Goal: Information Seeking & Learning: Check status

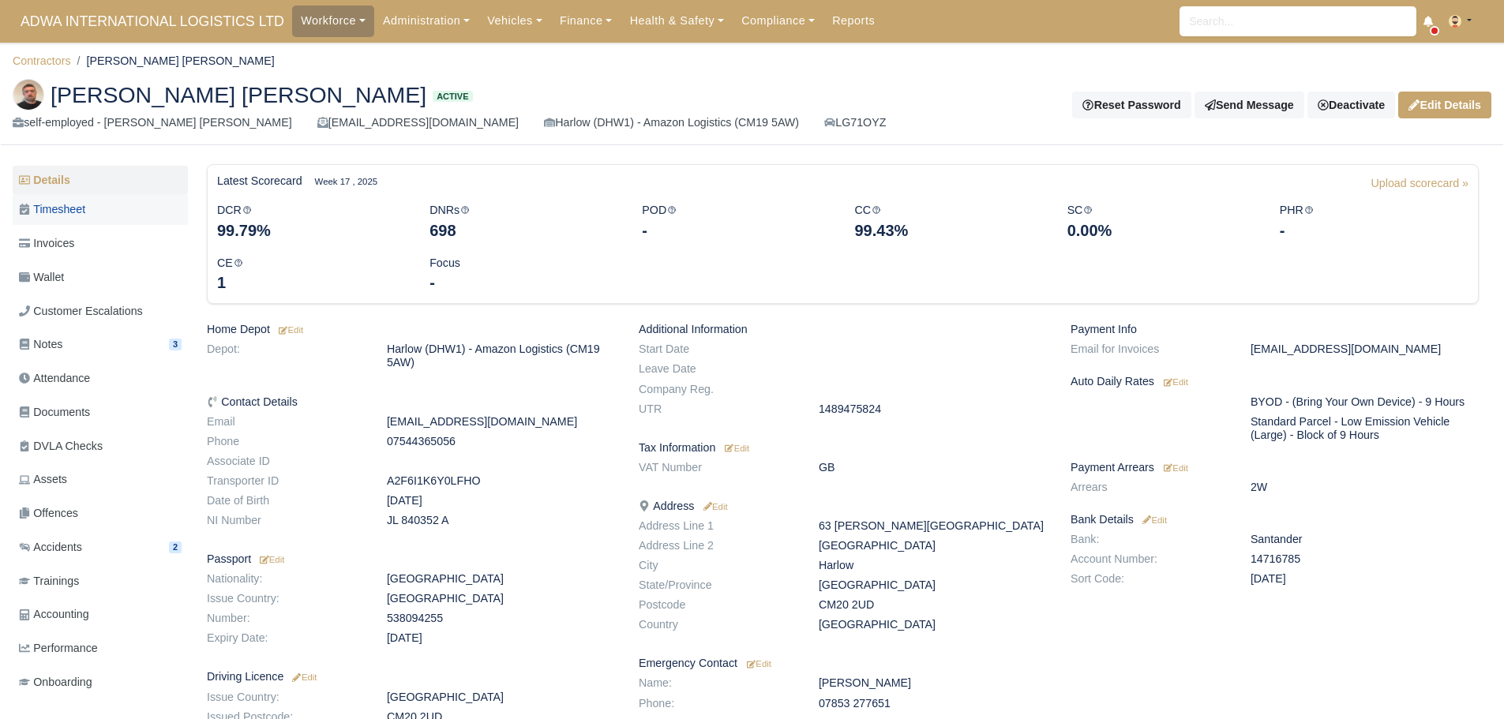
click at [116, 212] on link "Timesheet" at bounding box center [100, 209] width 175 height 31
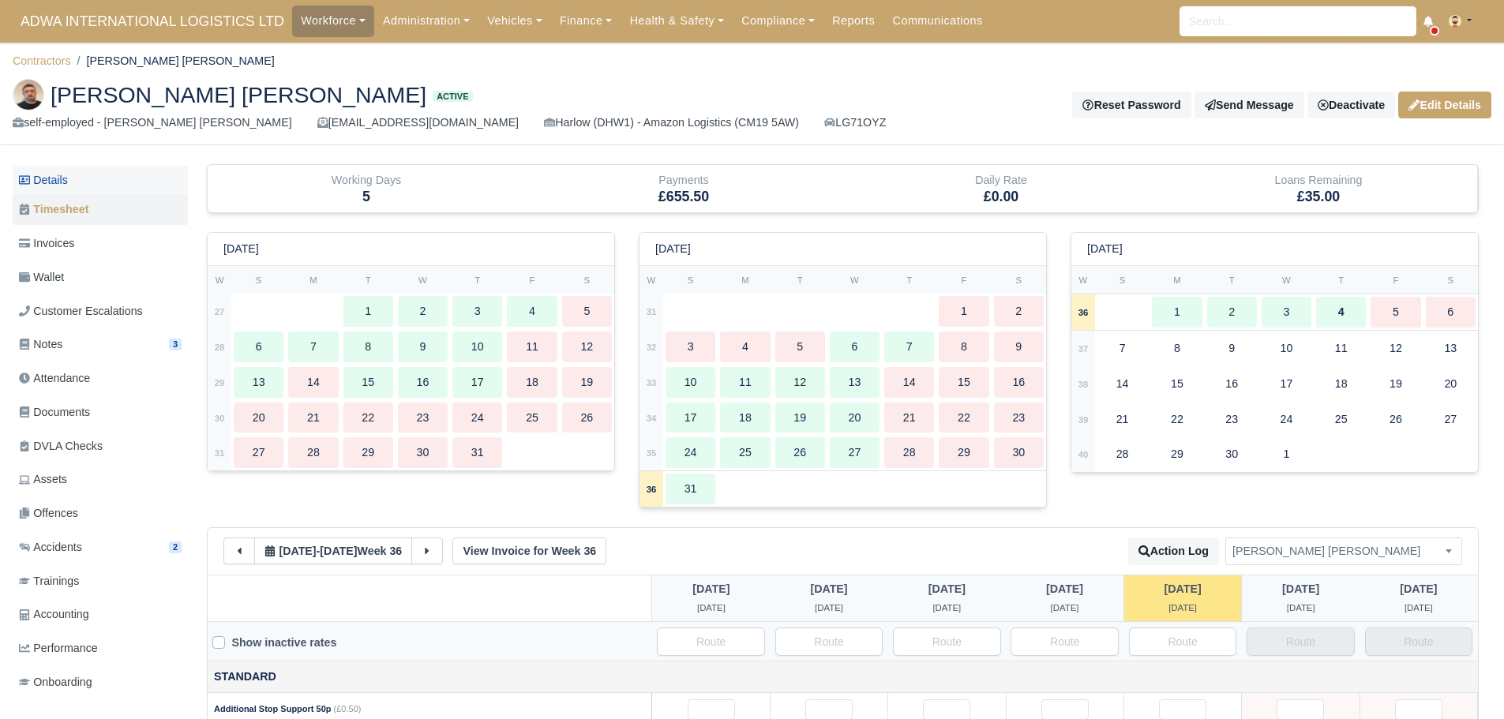
click at [83, 181] on link "Details" at bounding box center [100, 180] width 175 height 29
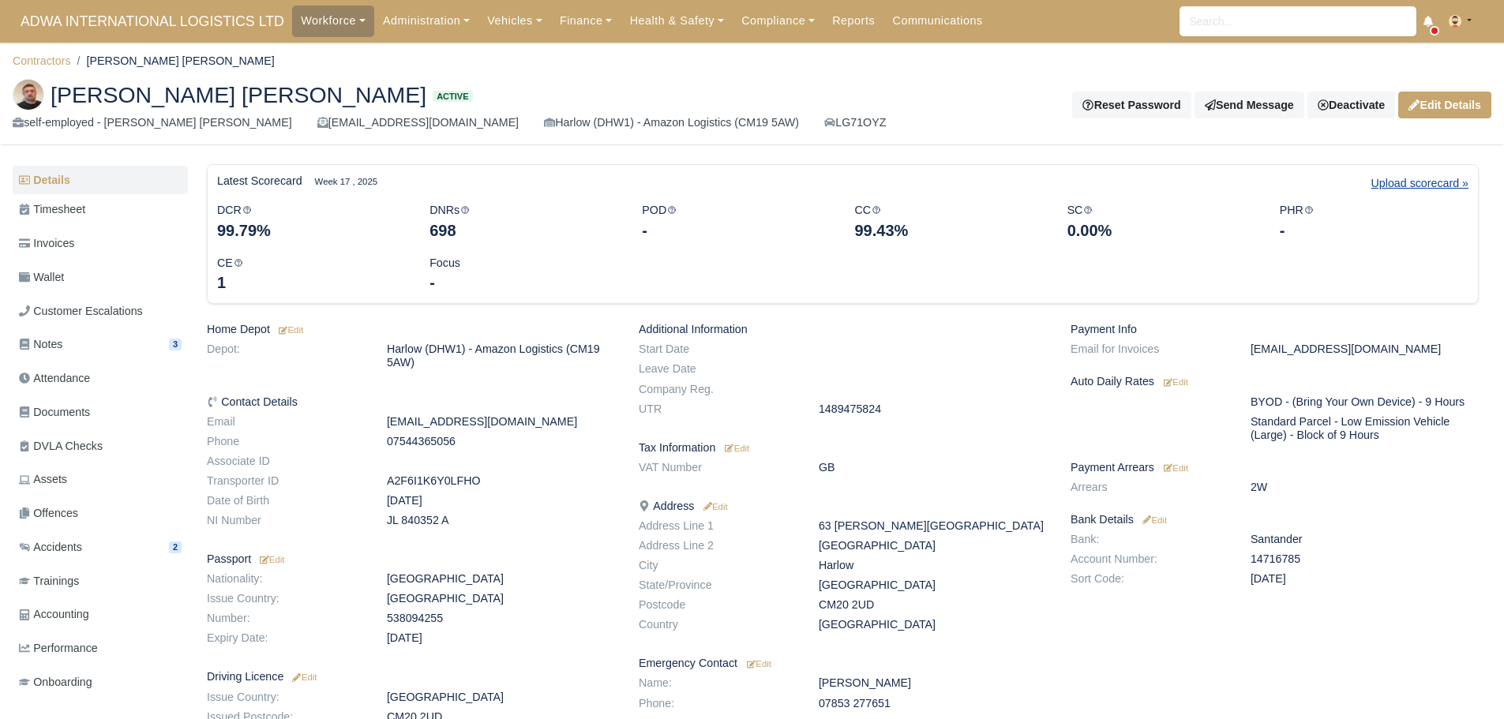
click at [1401, 187] on link "Upload scorecard »" at bounding box center [1419, 187] width 97 height 27
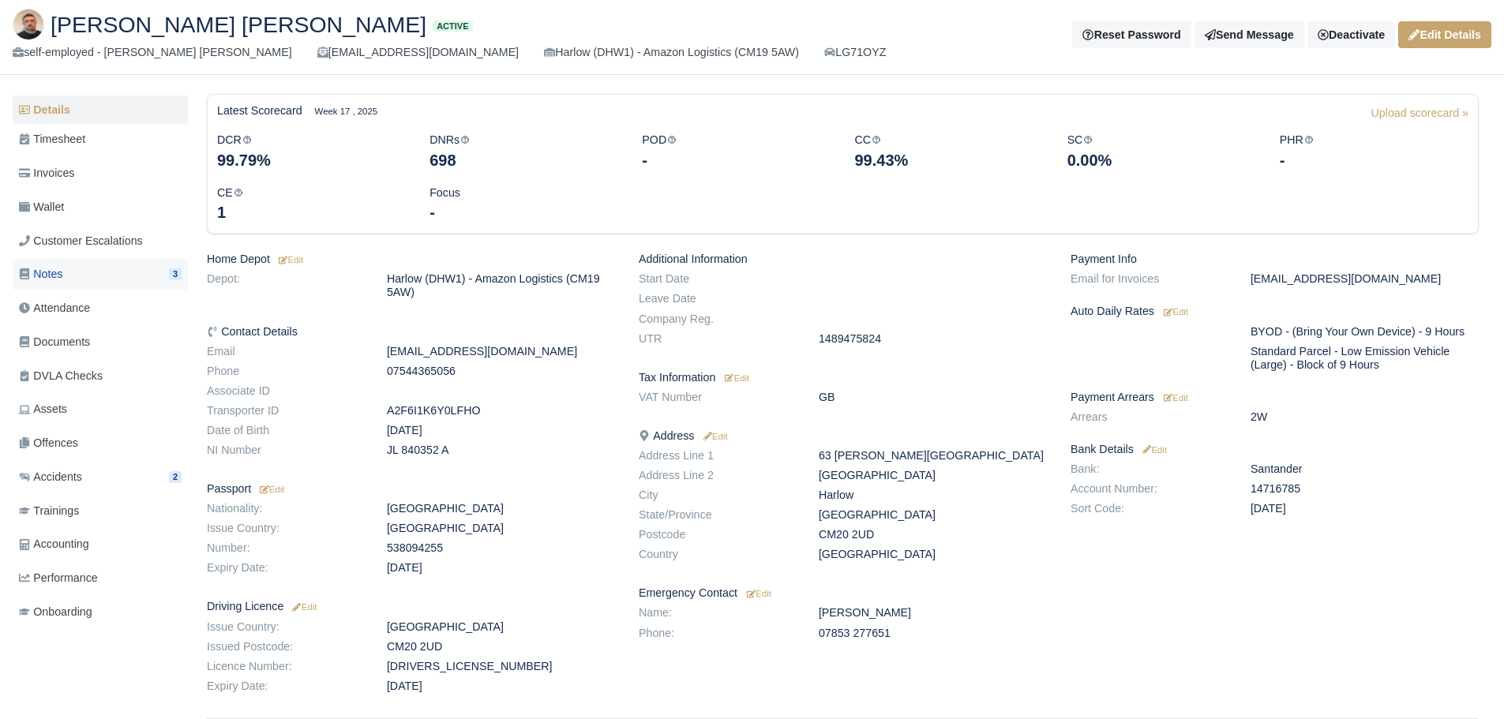
scroll to position [79, 0]
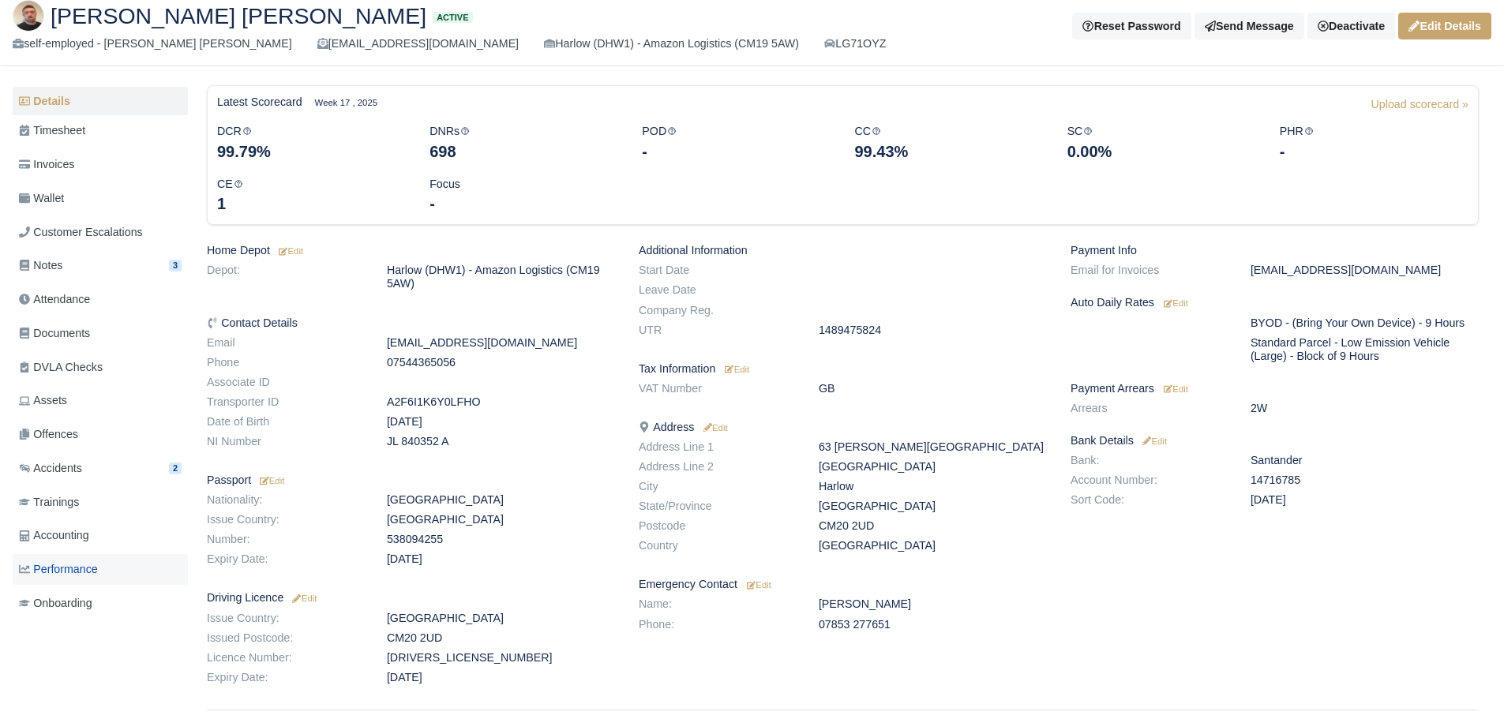
click at [112, 565] on link "Performance" at bounding box center [100, 569] width 175 height 31
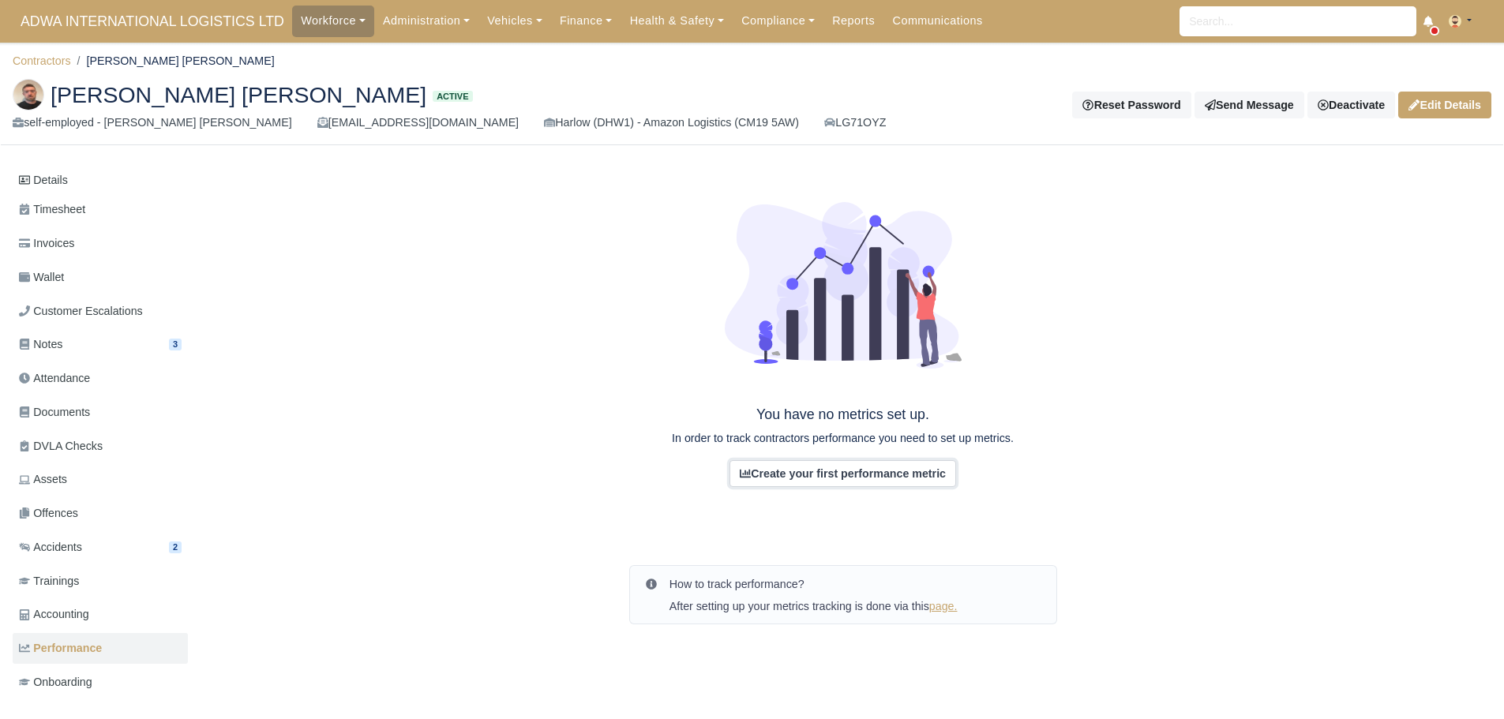
click at [849, 482] on link "Create your first performance metric" at bounding box center [842, 473] width 227 height 27
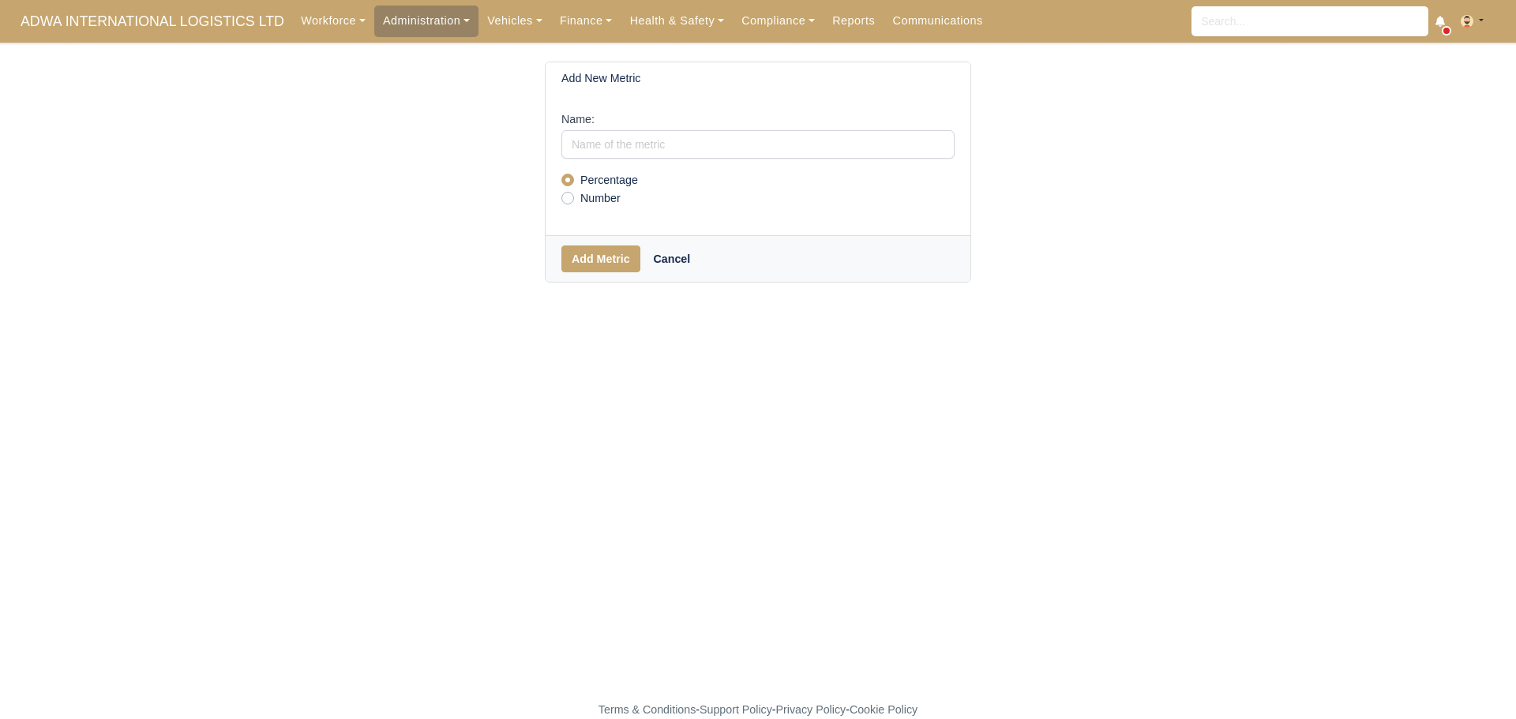
click at [661, 257] on link "Cancel" at bounding box center [672, 259] width 58 height 27
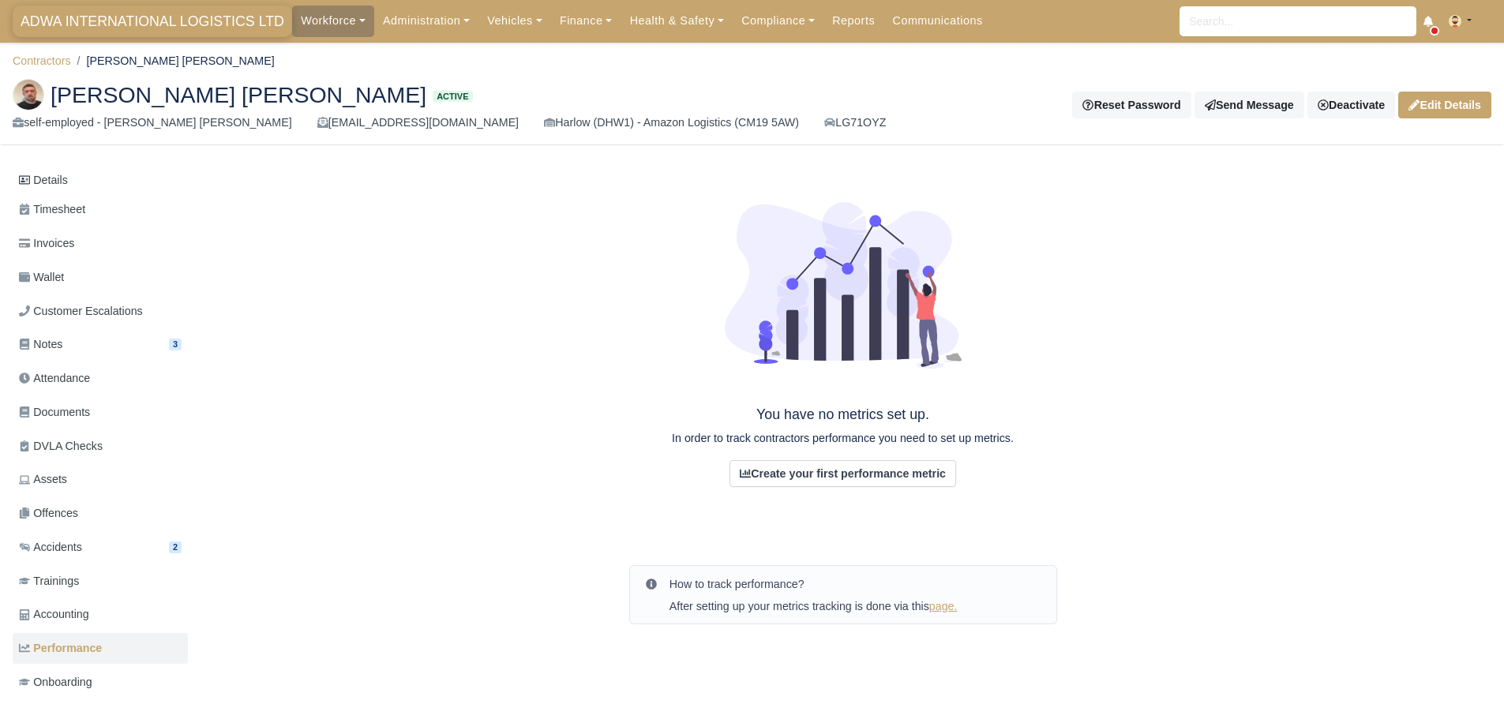
click at [140, 21] on span "ADWA INTERNATIONAL LOGISTICS LTD" at bounding box center [152, 22] width 279 height 32
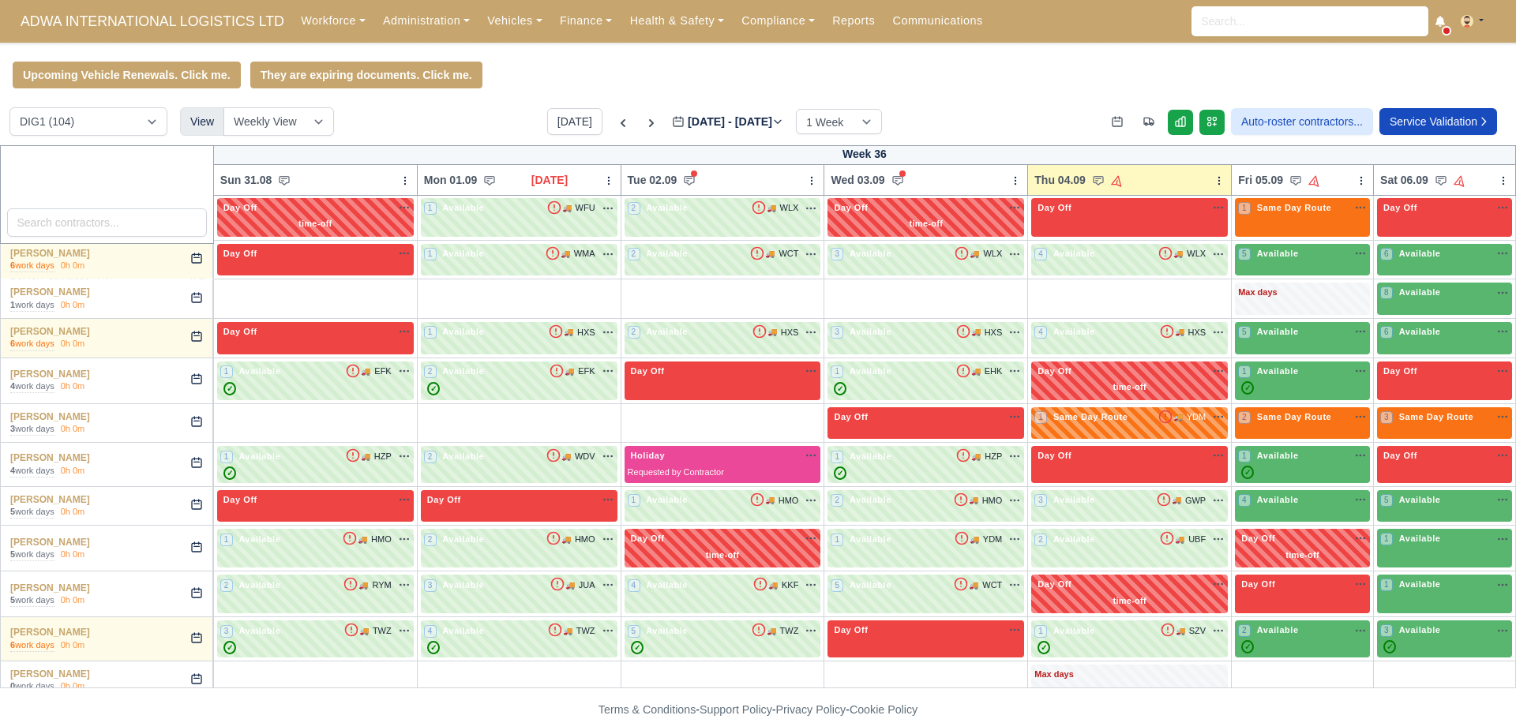
scroll to position [553, 0]
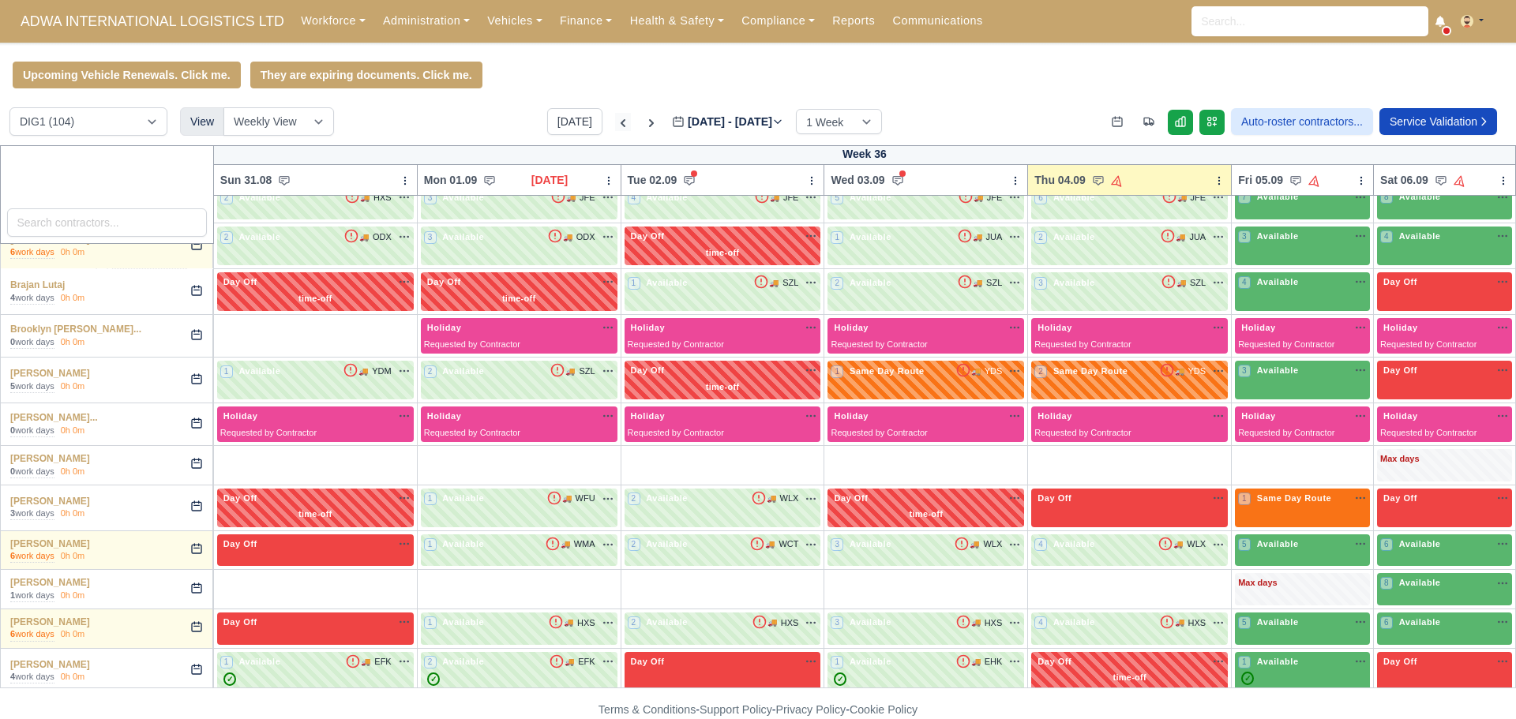
click at [615, 128] on icon at bounding box center [623, 123] width 16 height 16
type input "2025-08-28"
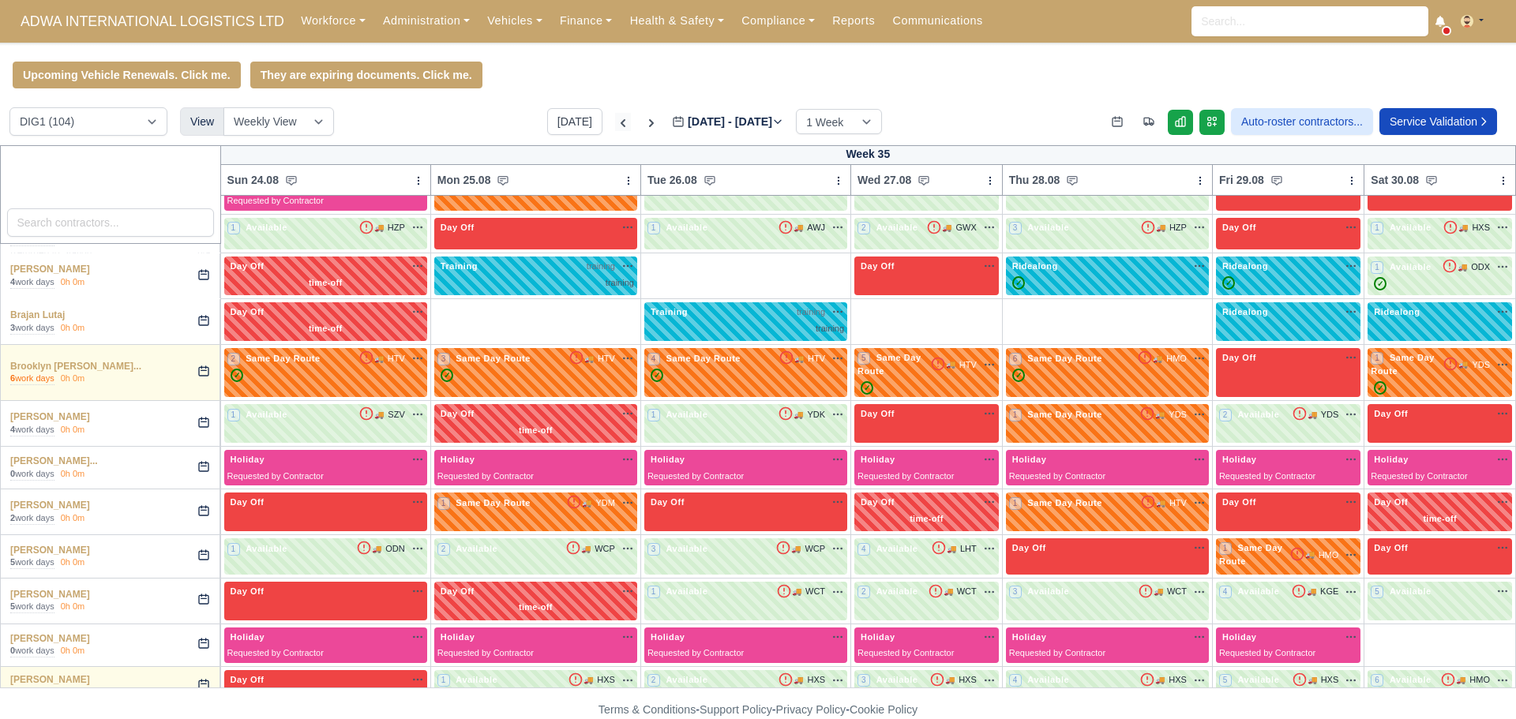
click at [615, 126] on icon at bounding box center [623, 123] width 16 height 16
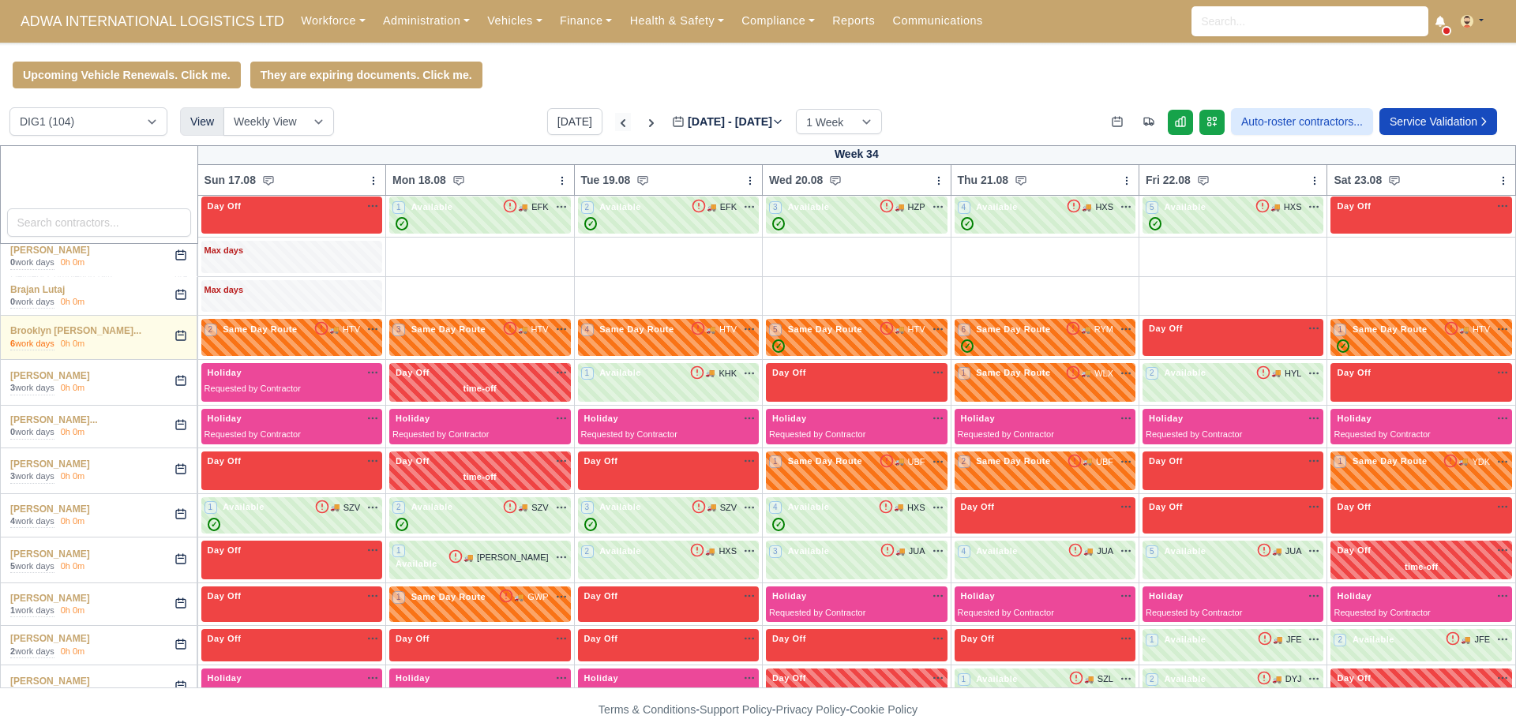
type input "2025-08-21"
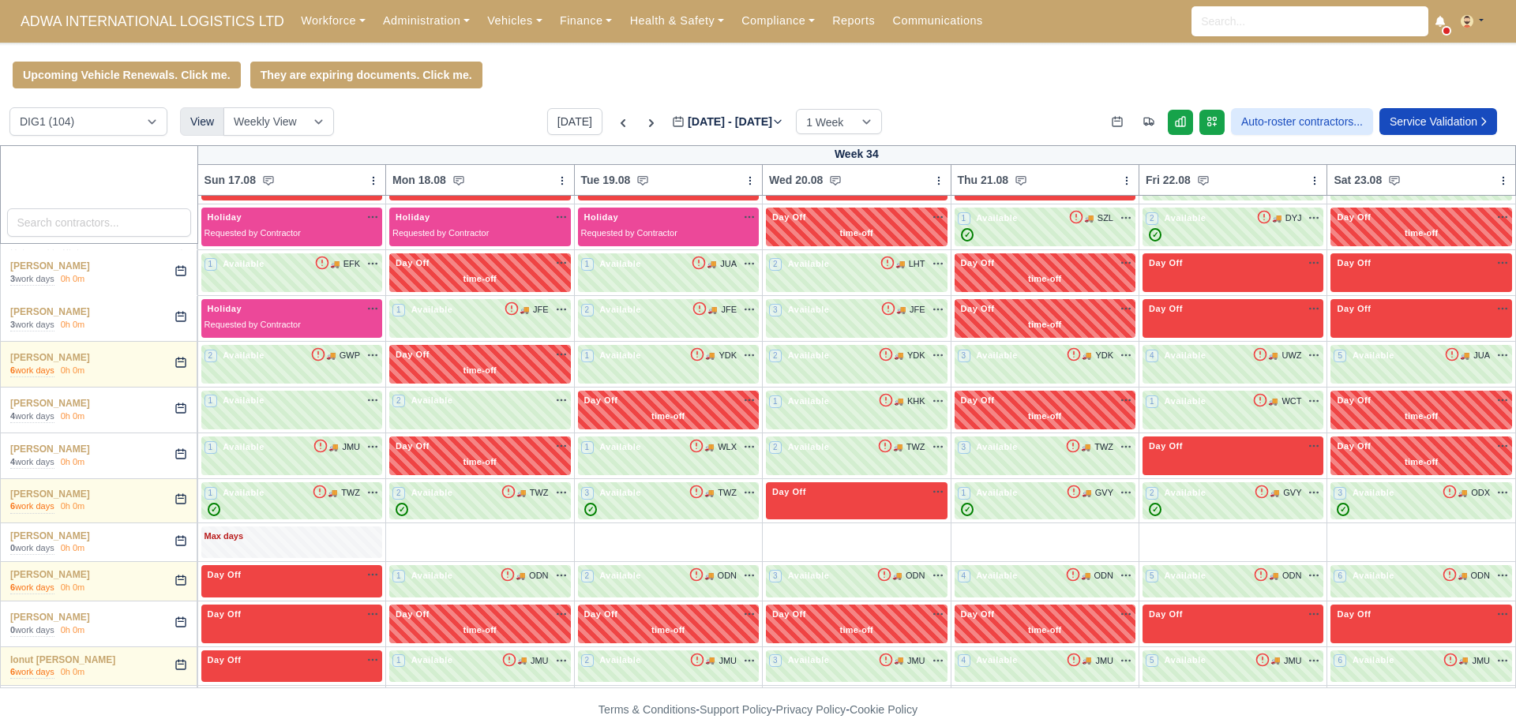
scroll to position [1026, 0]
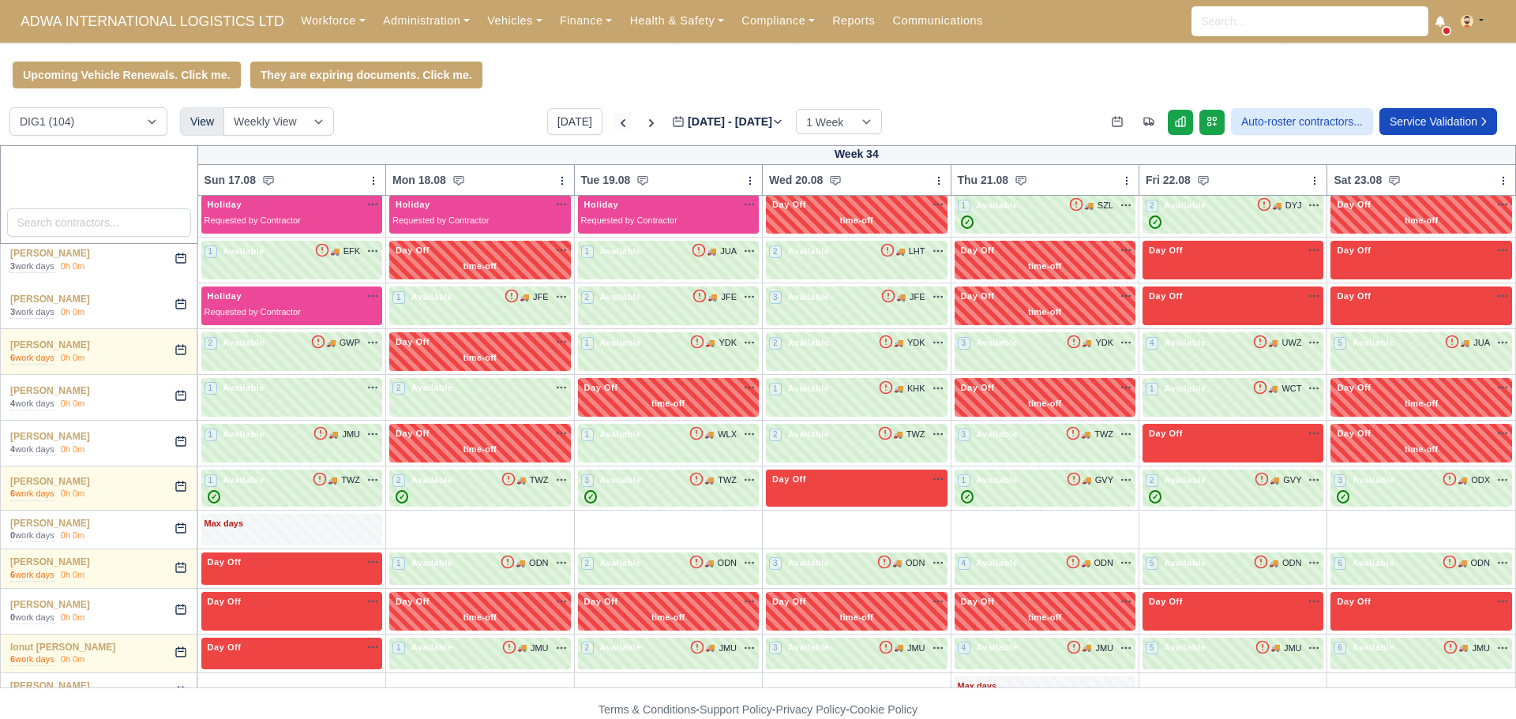
click at [615, 126] on icon at bounding box center [623, 123] width 16 height 16
type input "2025-08-14"
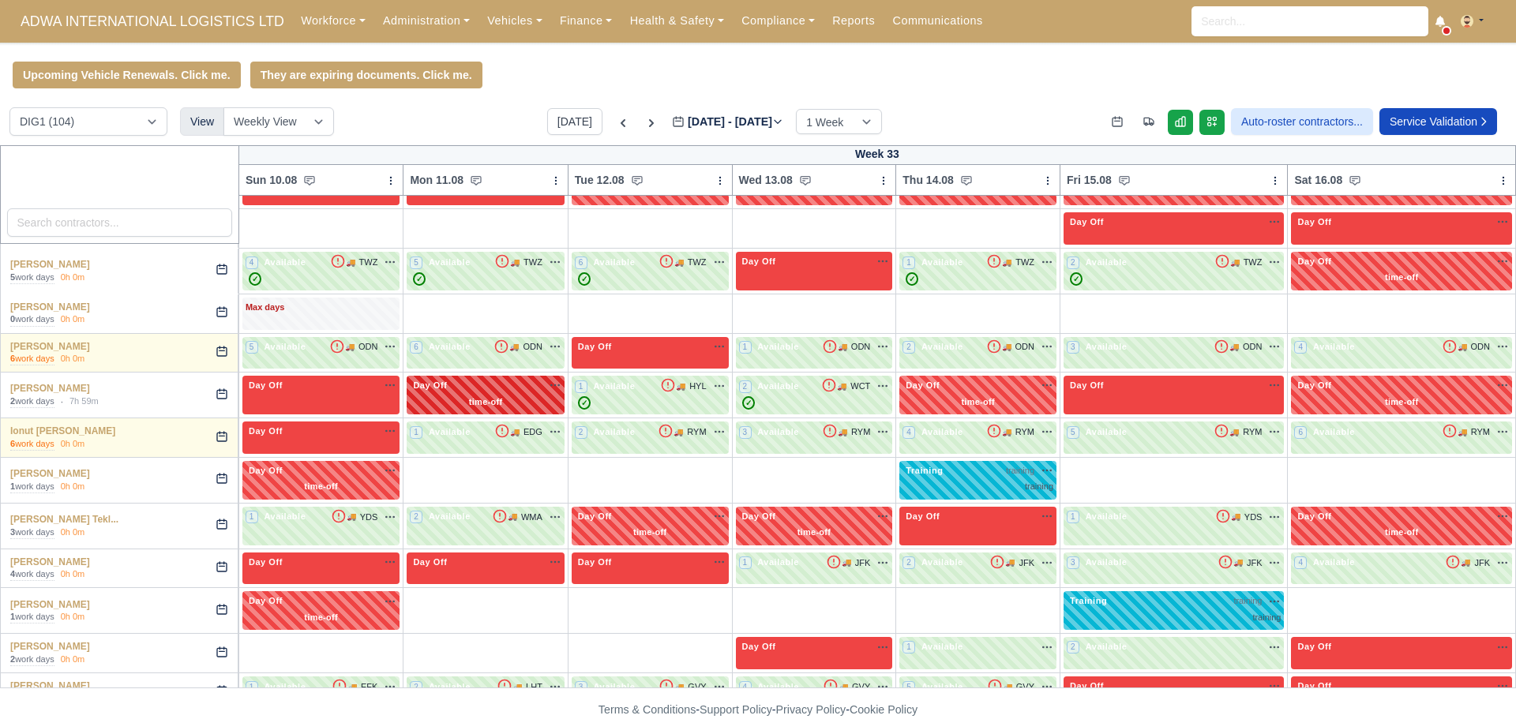
scroll to position [1263, 0]
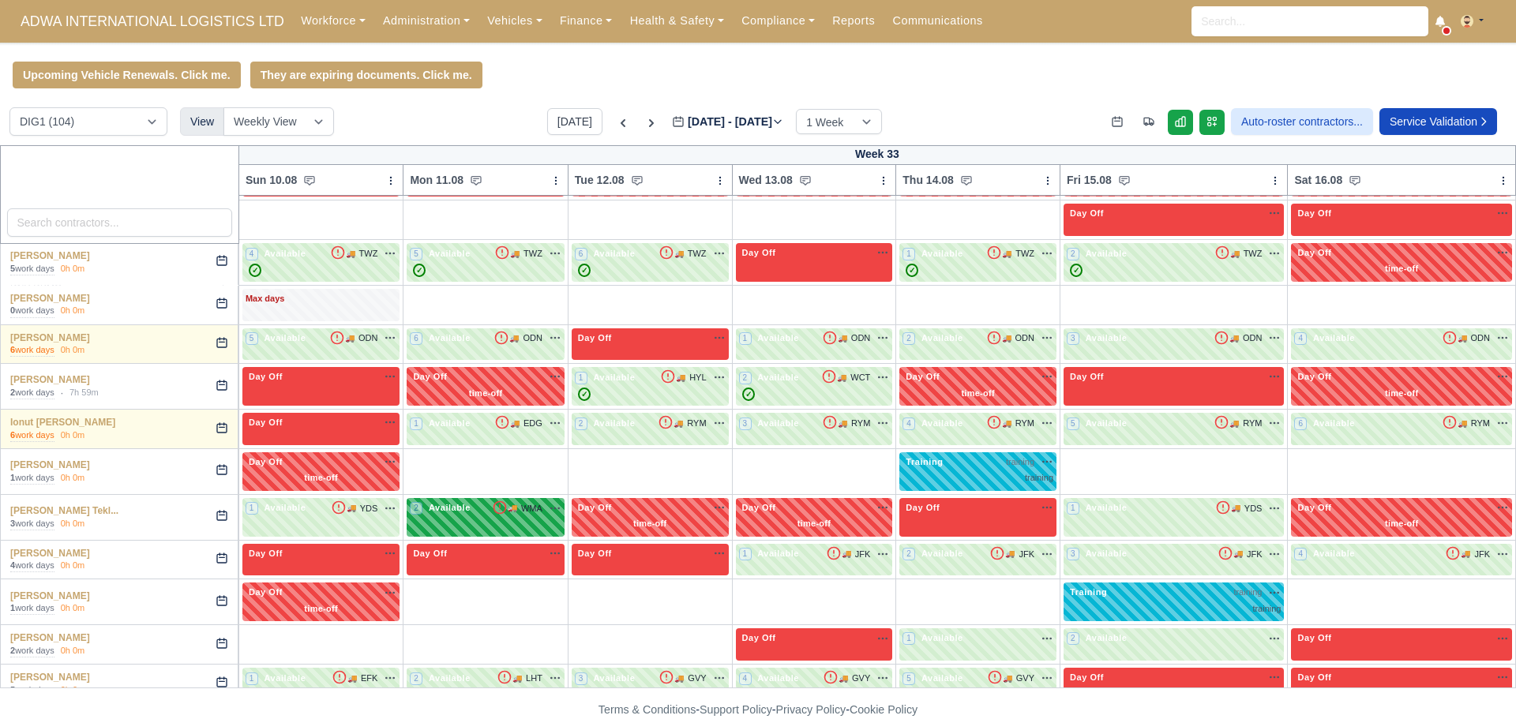
click at [529, 501] on div "2 Available 🚚 WMA" at bounding box center [485, 509] width 151 height 17
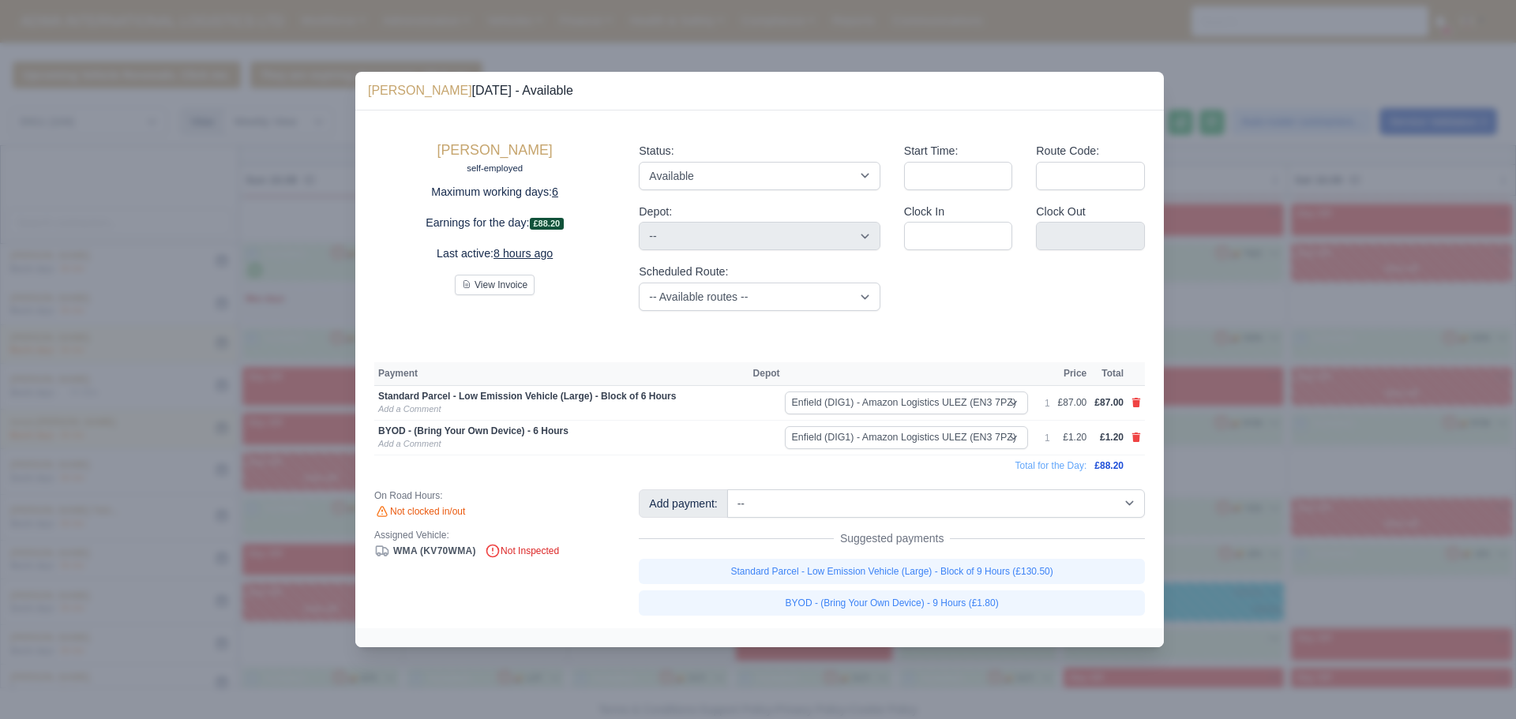
click at [1258, 274] on div at bounding box center [758, 359] width 1516 height 719
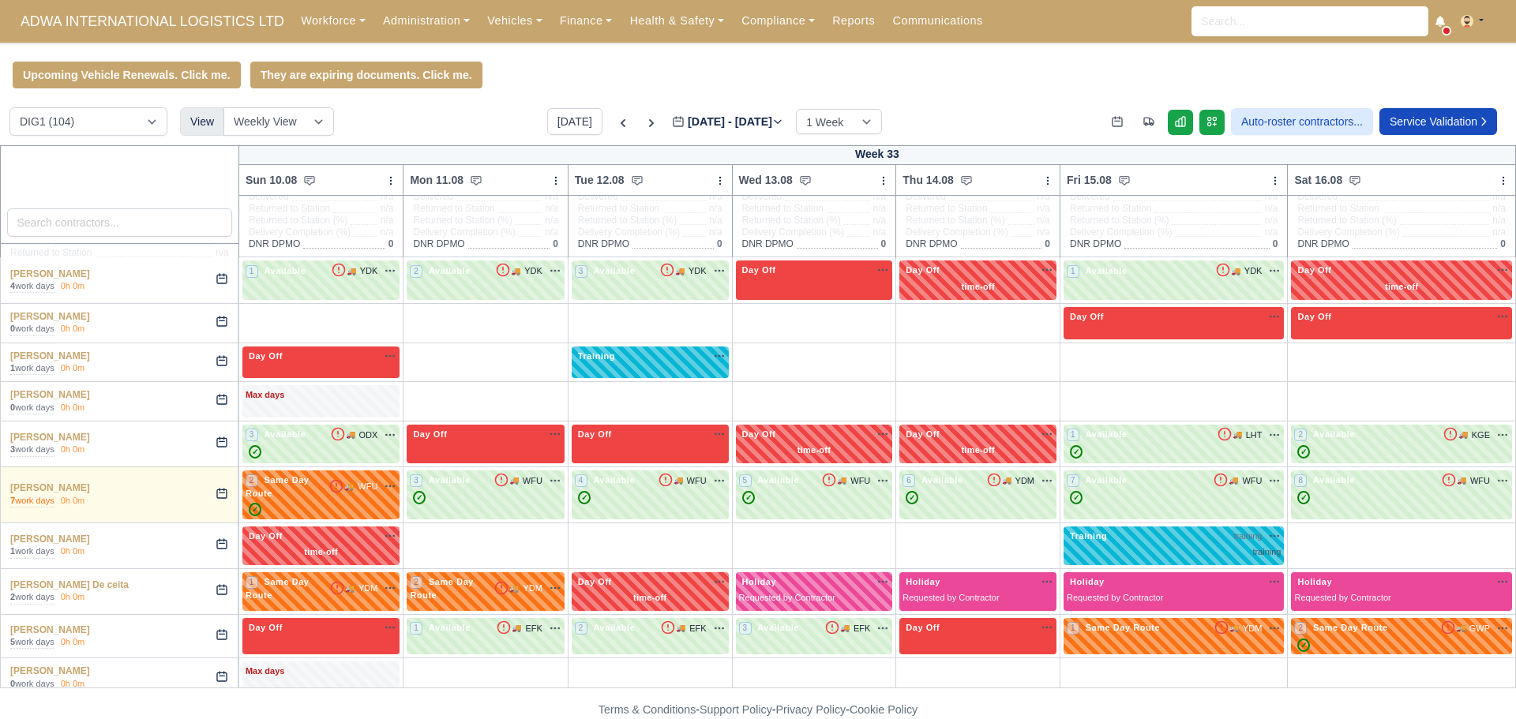
scroll to position [0, 0]
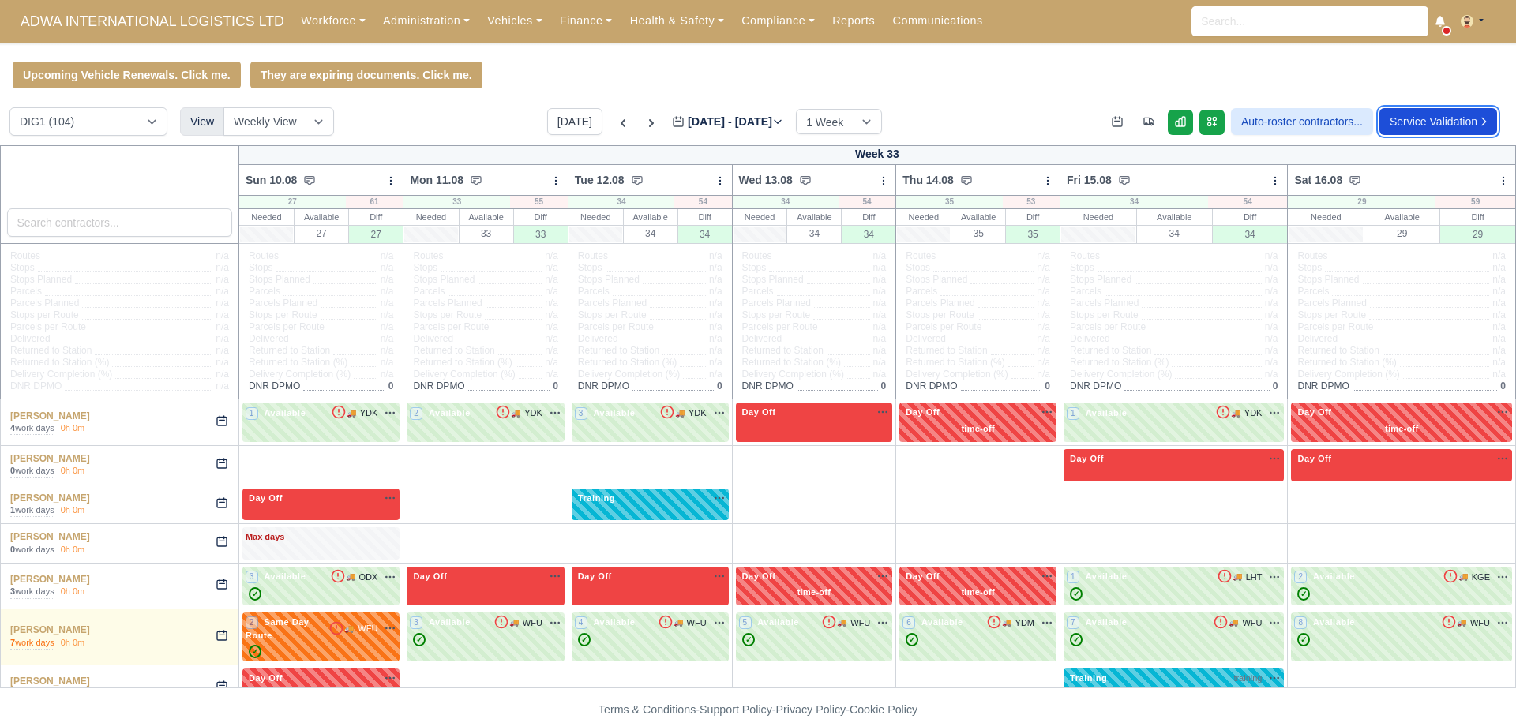
click at [1431, 127] on link "Service Validation" at bounding box center [1438, 121] width 118 height 27
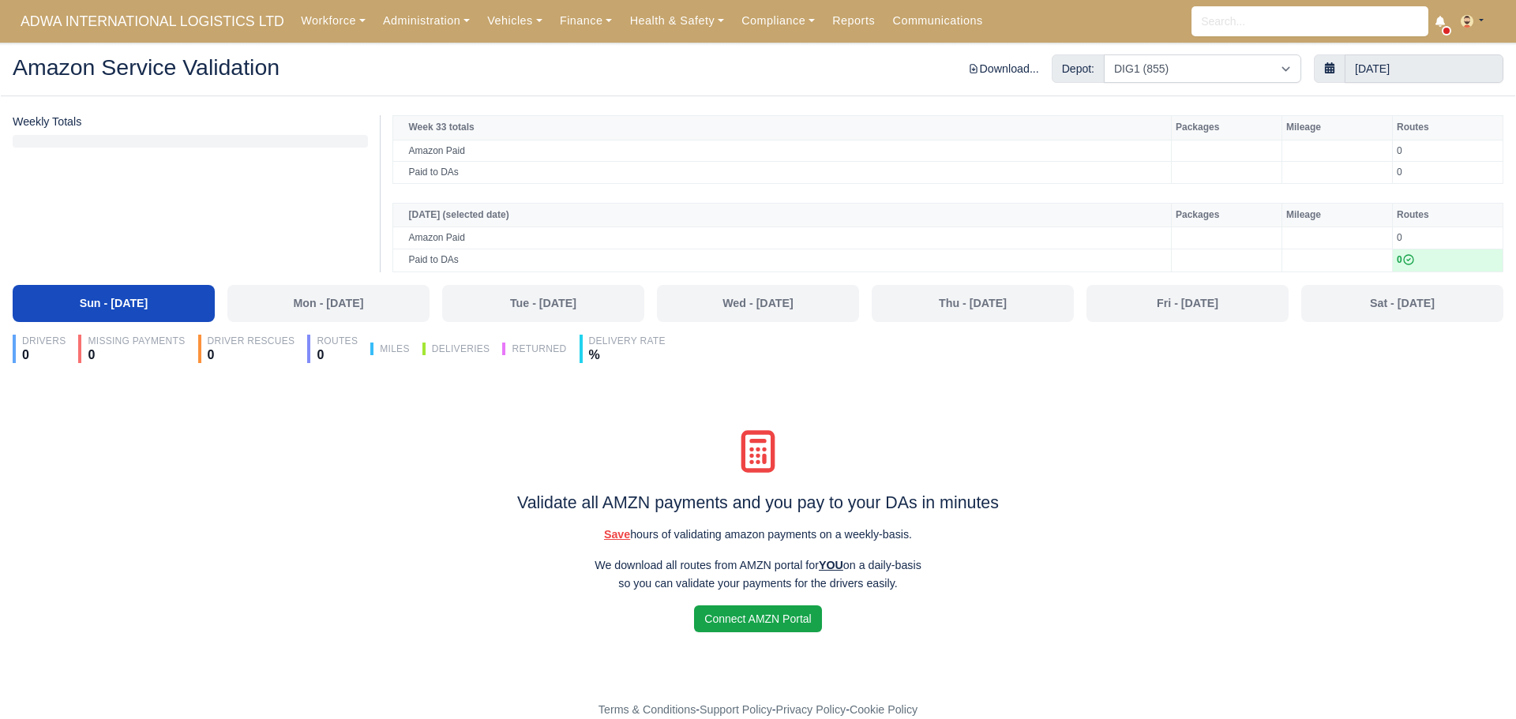
drag, startPoint x: 880, startPoint y: 617, endPoint x: 512, endPoint y: 485, distance: 391.6
click at [512, 485] on div "Validate all AMZN payments and you pay to your DAs in minutes Save hours of val…" at bounding box center [758, 526] width 1491 height 212
copy div "Validate all AMZN payments and you pay to your DAs in minutes Save hours of val…"
click at [751, 24] on link "Compliance" at bounding box center [778, 21] width 91 height 31
click at [823, 25] on link "Reports" at bounding box center [853, 21] width 60 height 31
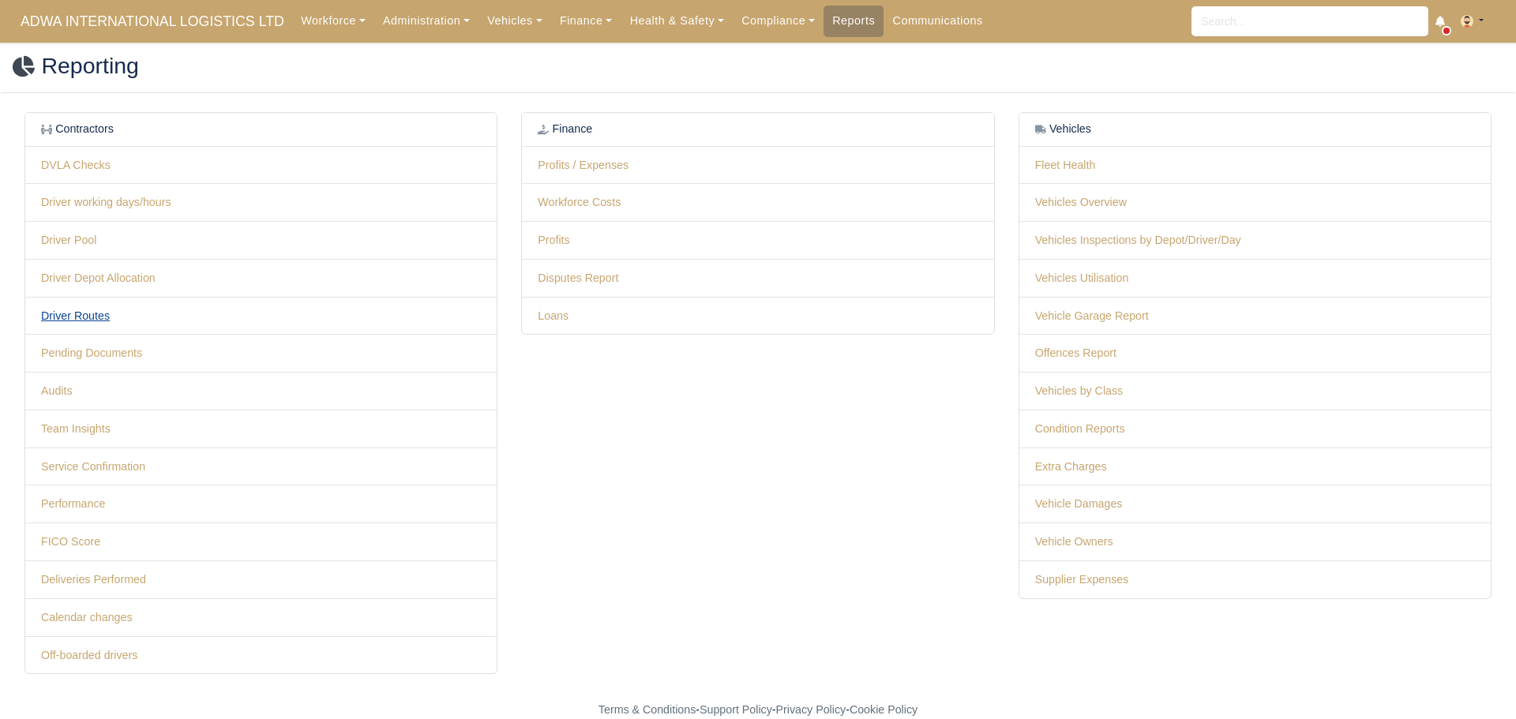
click at [88, 314] on link "Driver Routes" at bounding box center [75, 315] width 69 height 13
click at [129, 579] on link "Deliveries Performed" at bounding box center [93, 579] width 105 height 13
click at [91, 510] on link "Performance" at bounding box center [73, 503] width 65 height 13
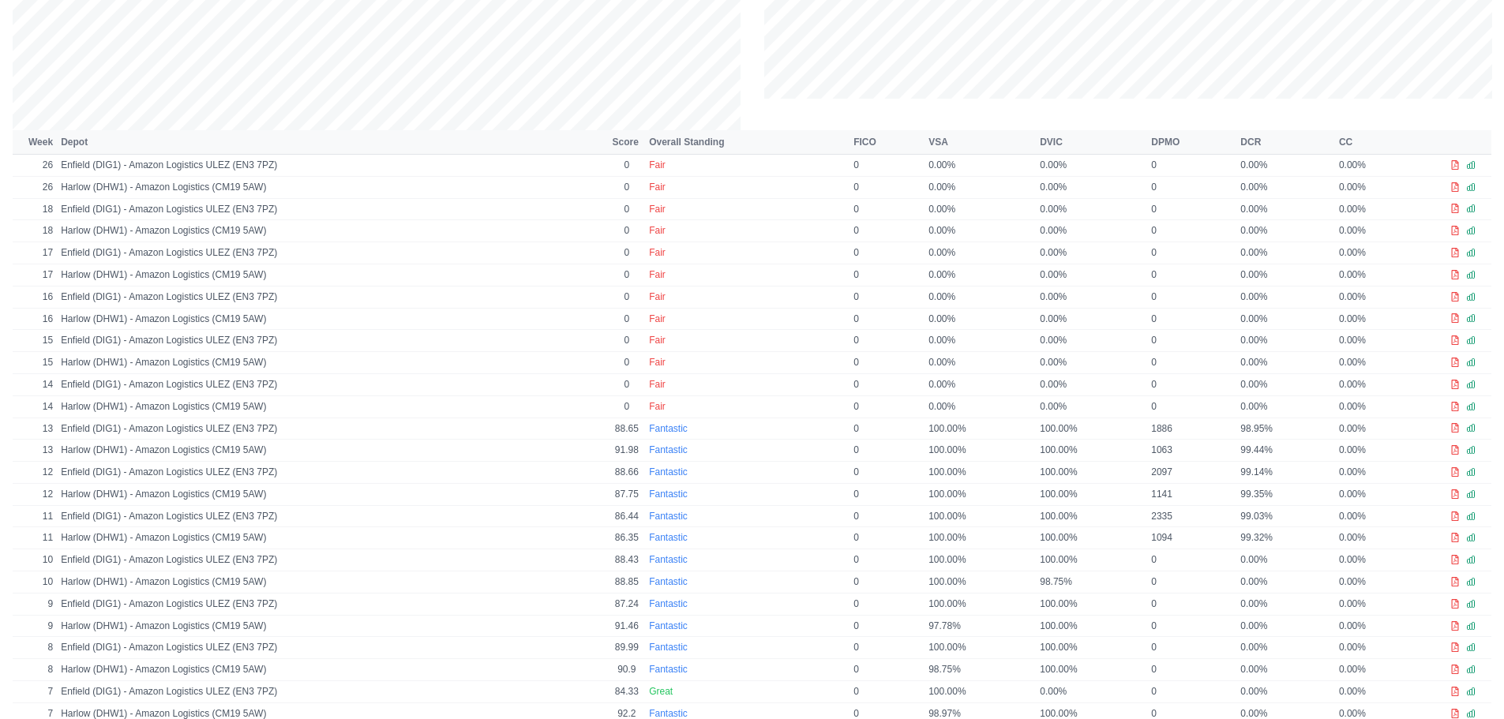
scroll to position [553, 0]
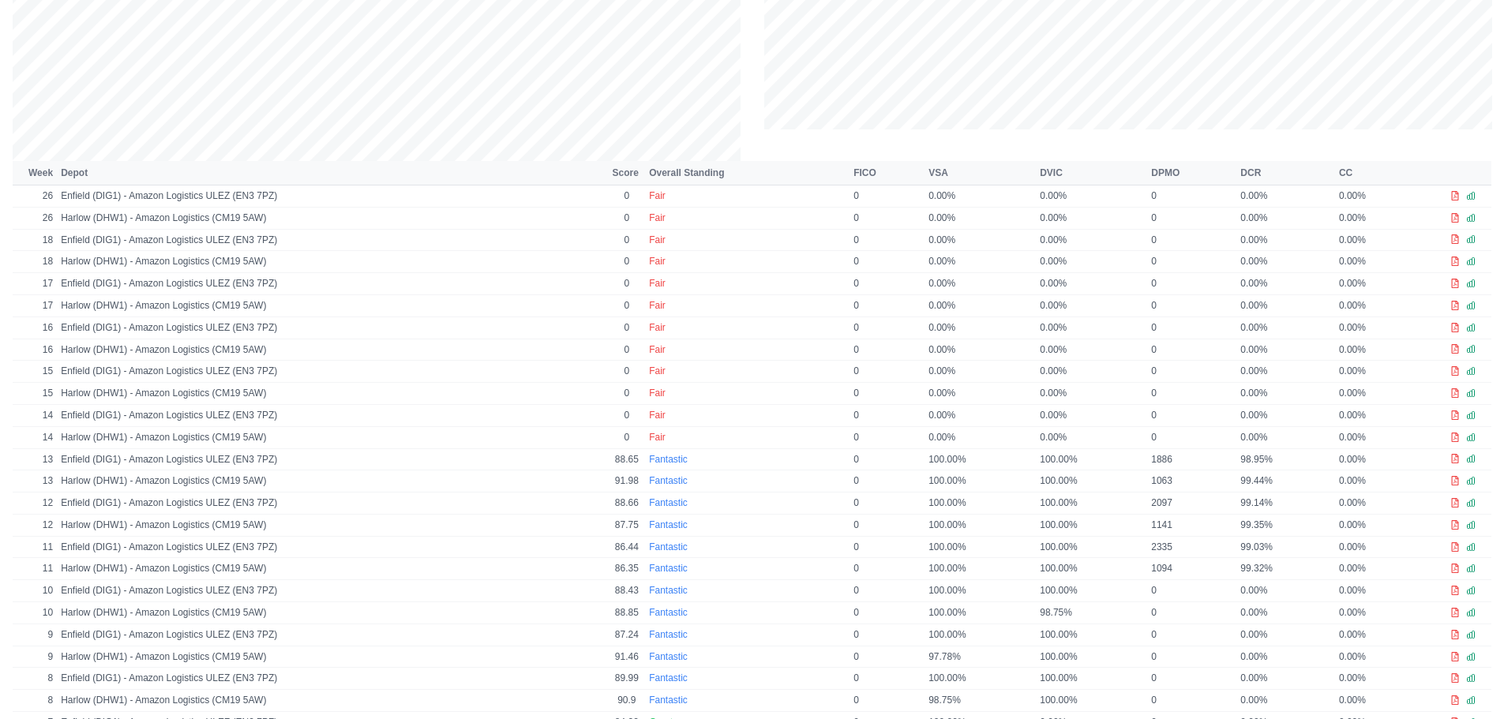
click at [47, 173] on th "Week" at bounding box center [35, 173] width 44 height 24
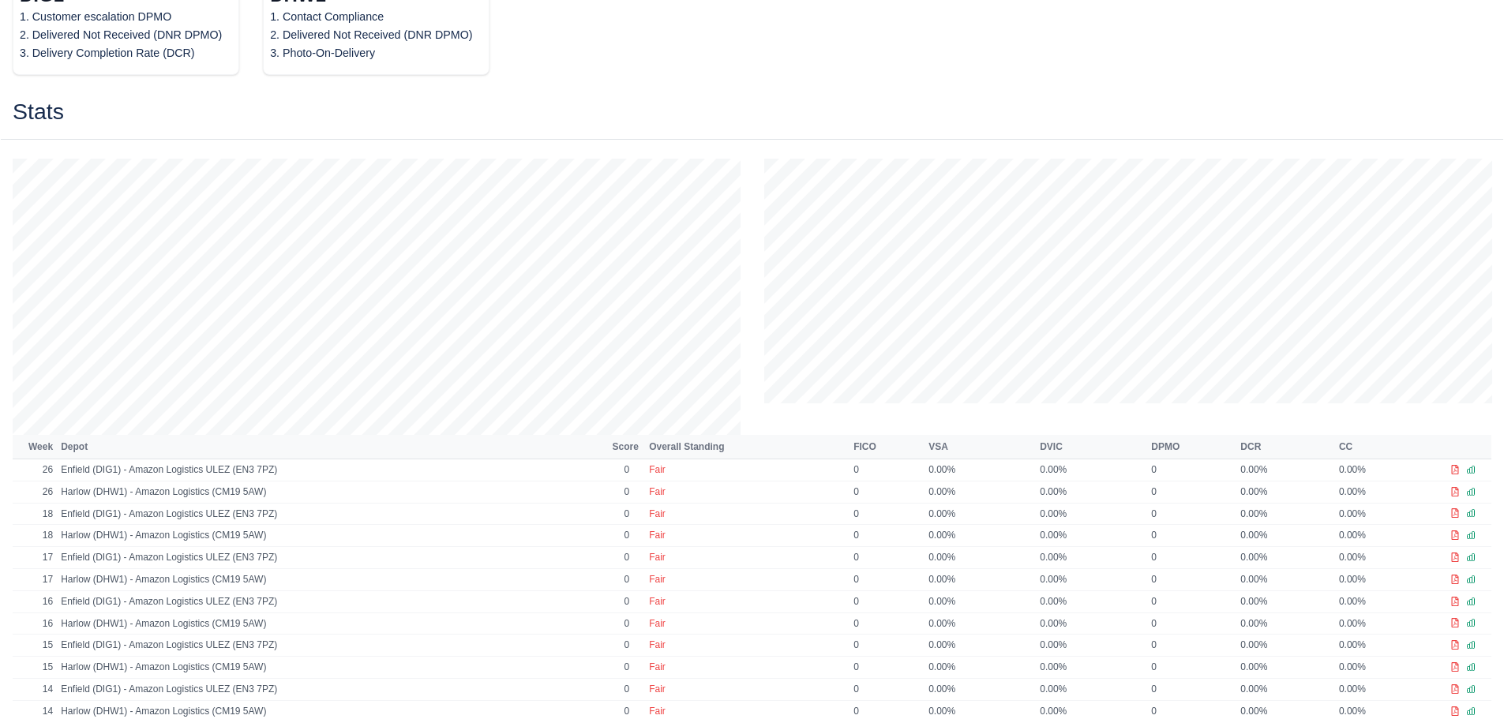
scroll to position [237, 0]
